Goal: Information Seeking & Learning: Find specific fact

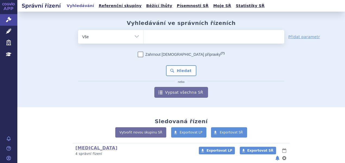
click at [159, 35] on ul at bounding box center [214, 35] width 141 height 11
click at [144, 35] on select at bounding box center [143, 37] width 0 height 14
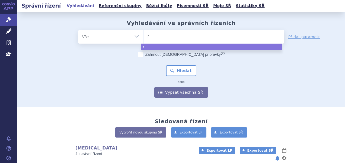
type input "ry"
type input "rybr"
type input "rybre"
type input "rybreva"
type input "rybrevant"
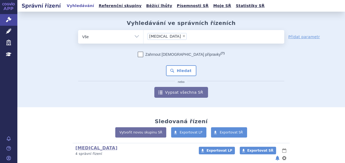
select select "rybrevant"
click at [176, 72] on button "Hledat" at bounding box center [181, 70] width 31 height 11
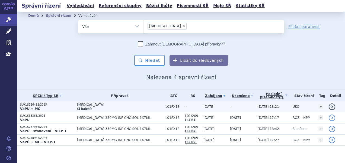
click at [56, 106] on p "SUKLS166482/2025" at bounding box center [47, 105] width 54 height 4
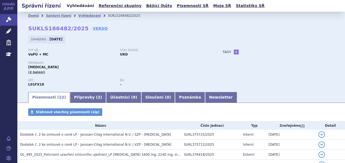
click at [73, 5] on link "Vyhledávání" at bounding box center [80, 5] width 31 height 7
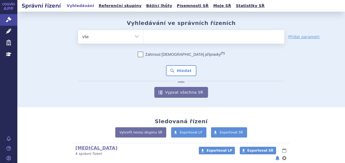
drag, startPoint x: 0, startPoint y: 0, endPoint x: 187, endPoint y: 37, distance: 190.3
click at [187, 37] on ul at bounding box center [214, 35] width 141 height 11
click at [144, 37] on select at bounding box center [143, 37] width 0 height 14
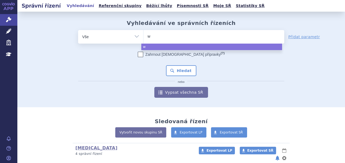
type input "wi"
type input "winr"
type input "winre"
type input "winreva"
type input "winrevai"
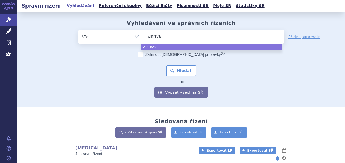
type input "winrevair"
select select "winrevair"
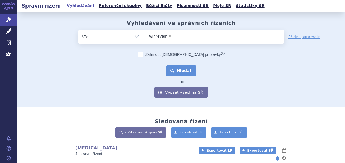
click at [179, 69] on button "Hledat" at bounding box center [181, 70] width 31 height 11
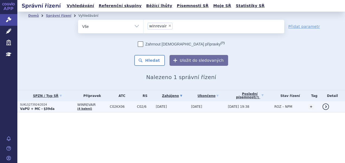
click at [170, 104] on td "[DATE]" at bounding box center [170, 106] width 35 height 11
